Goal: Information Seeking & Learning: Check status

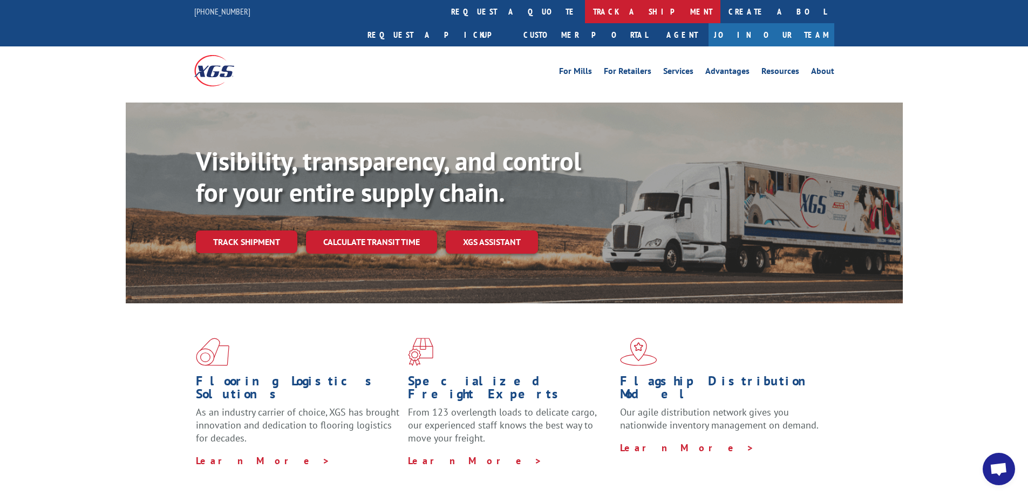
click at [585, 8] on link "track a shipment" at bounding box center [652, 11] width 135 height 23
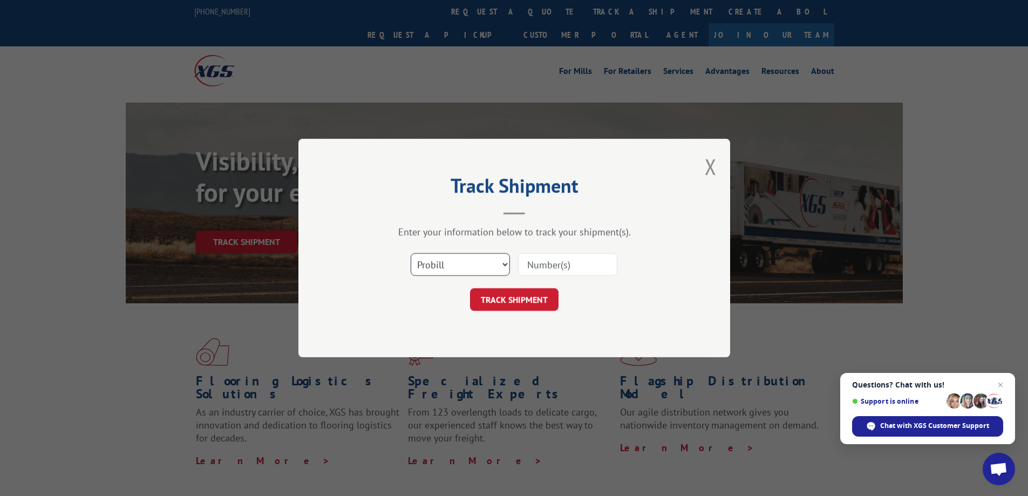
click at [418, 266] on select "Select category... Probill BOL PO" at bounding box center [460, 264] width 99 height 23
select select "po"
click at [411, 253] on select "Select category... Probill BOL PO" at bounding box center [460, 264] width 99 height 23
click at [526, 266] on input at bounding box center [567, 264] width 99 height 23
paste input "34519291"
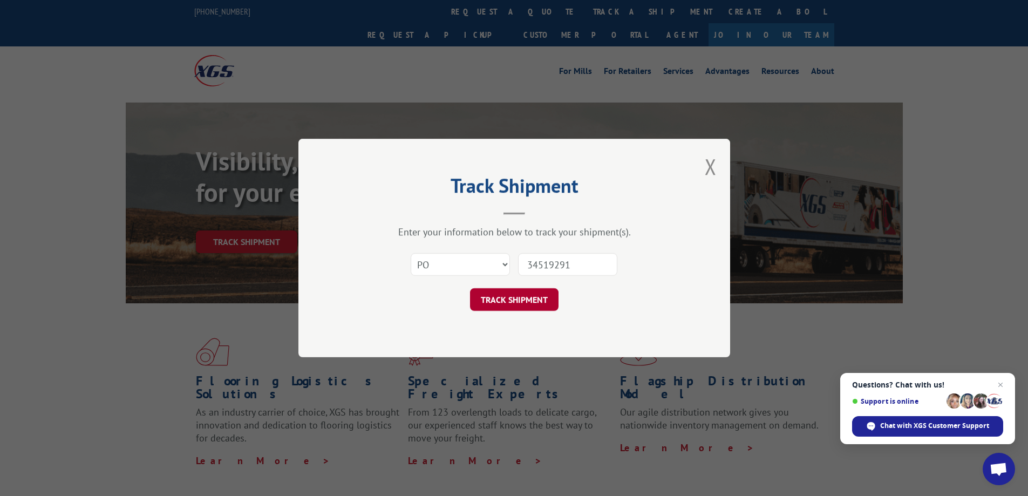
type input "34519291"
click at [528, 303] on button "TRACK SHIPMENT" at bounding box center [514, 299] width 88 height 23
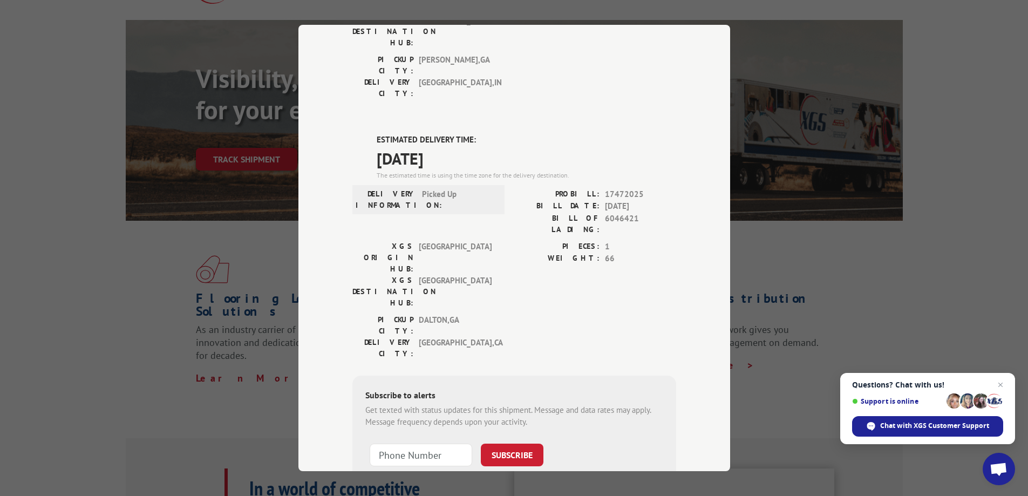
scroll to position [108, 0]
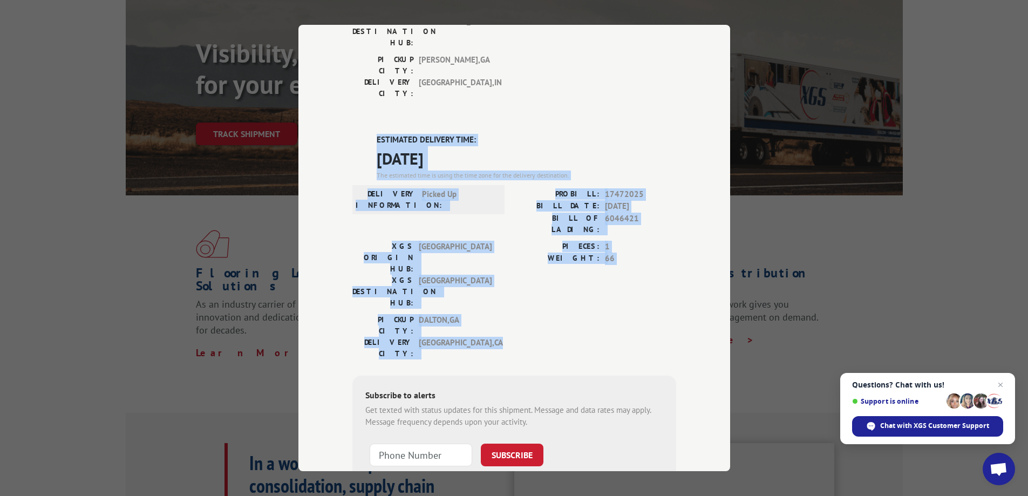
drag, startPoint x: 371, startPoint y: 76, endPoint x: 476, endPoint y: 225, distance: 182.3
click at [477, 226] on div "ESTIMATED DELIVERY TIME: [DATE] The estimated time is using the time zone for t…" at bounding box center [514, 328] width 324 height 388
copy div "ESTIMATED DELIVERY TIME: [DATE] The estimated time is using the time zone for t…"
